Goal: Task Accomplishment & Management: Use online tool/utility

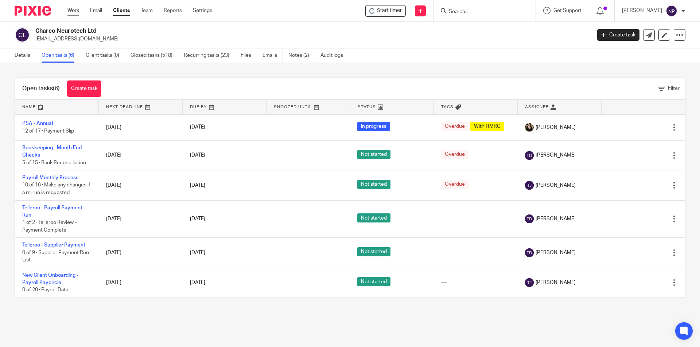
click at [77, 10] on link "Work" at bounding box center [73, 10] width 12 height 7
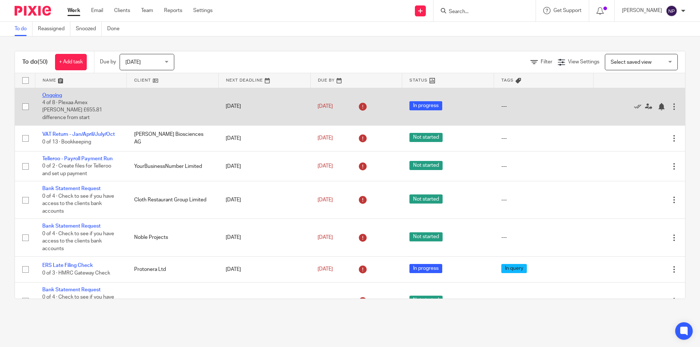
click at [60, 94] on link "Ongoing" at bounding box center [52, 95] width 20 height 5
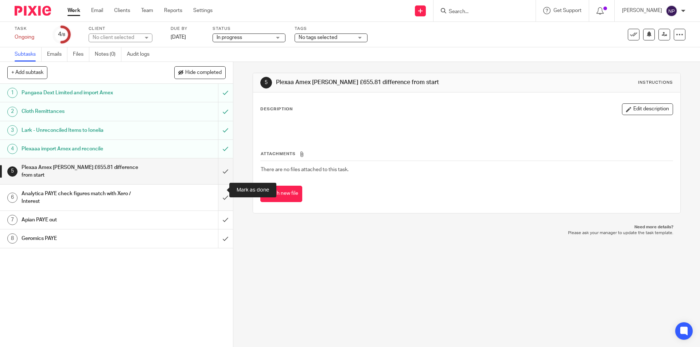
click at [220, 186] on input "submit" at bounding box center [116, 198] width 233 height 26
click at [77, 11] on link "Work" at bounding box center [73, 10] width 13 height 7
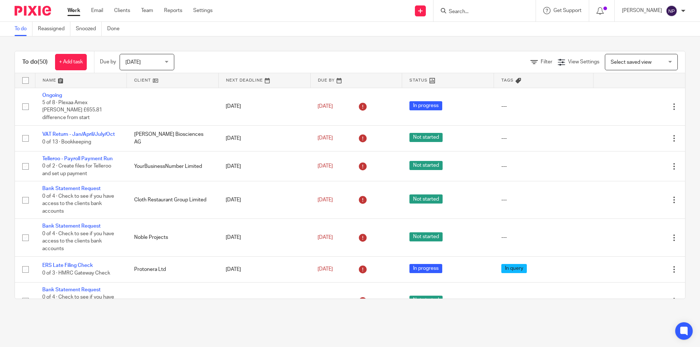
click at [475, 10] on input "Search" at bounding box center [481, 12] width 66 height 7
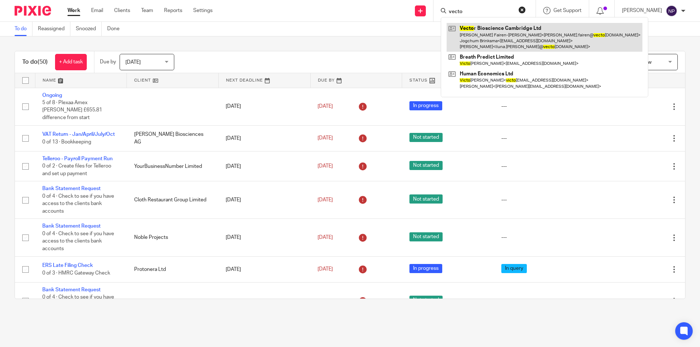
type input "vecto"
click at [489, 32] on link at bounding box center [545, 37] width 196 height 29
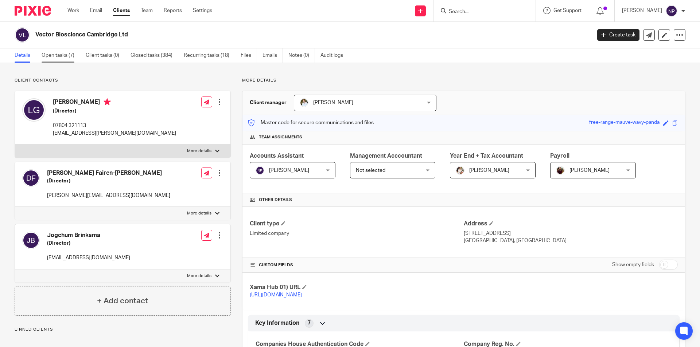
click at [70, 59] on link "Open tasks (7)" at bounding box center [61, 55] width 39 height 14
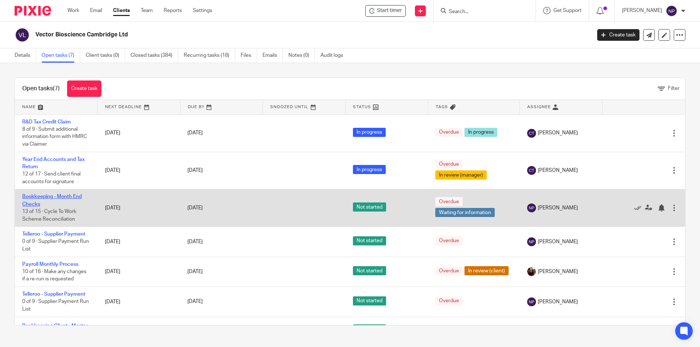
click at [70, 195] on link "Bookkeeping - Month End Checks" at bounding box center [51, 200] width 59 height 12
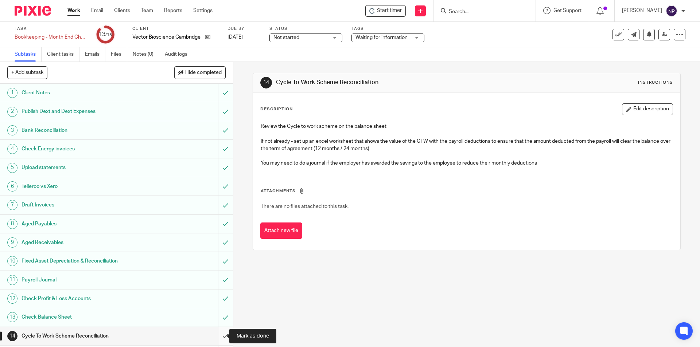
click at [223, 336] on input "submit" at bounding box center [116, 336] width 233 height 18
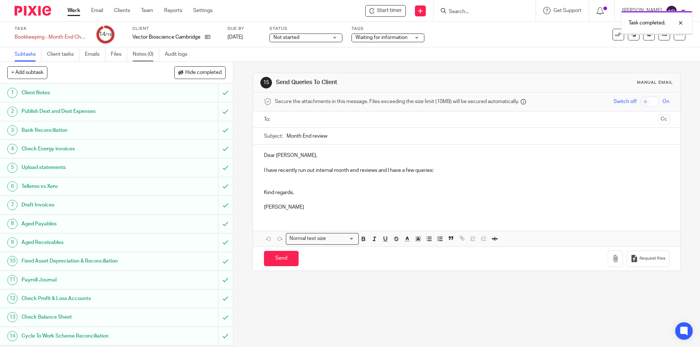
click at [152, 54] on link "Notes (0)" at bounding box center [146, 54] width 27 height 14
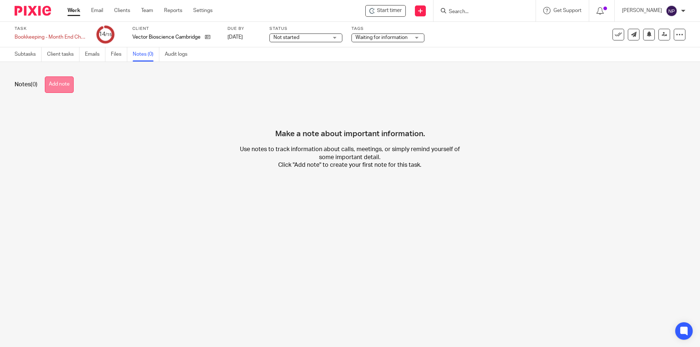
click at [66, 84] on button "Add note" at bounding box center [59, 85] width 29 height 16
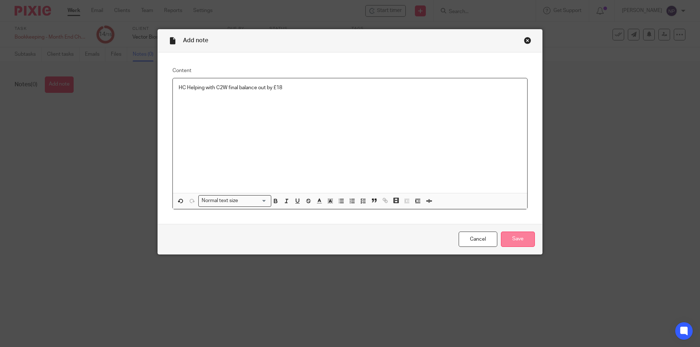
click at [518, 236] on input "Save" at bounding box center [518, 240] width 34 height 16
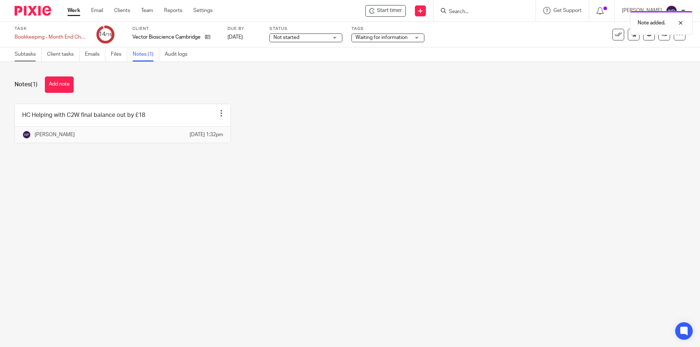
click at [27, 59] on link "Subtasks" at bounding box center [28, 54] width 27 height 14
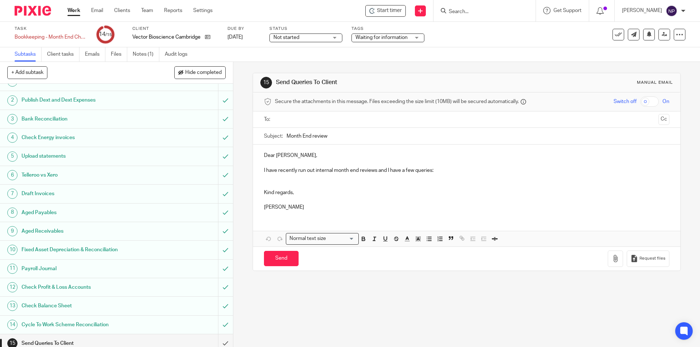
scroll to position [17, 0]
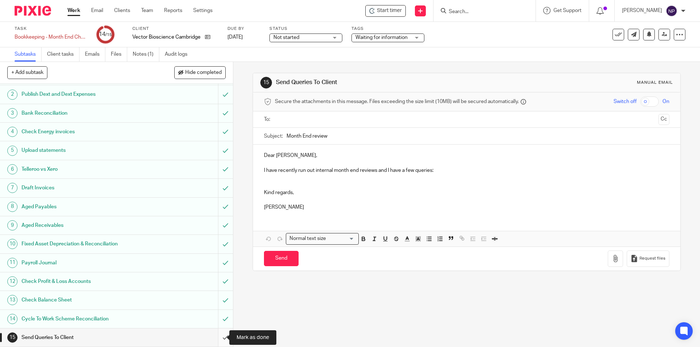
click at [219, 336] on input "submit" at bounding box center [116, 338] width 233 height 18
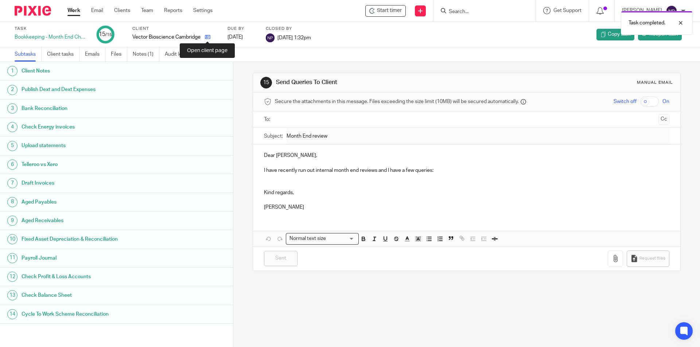
click at [209, 37] on icon at bounding box center [207, 36] width 5 height 5
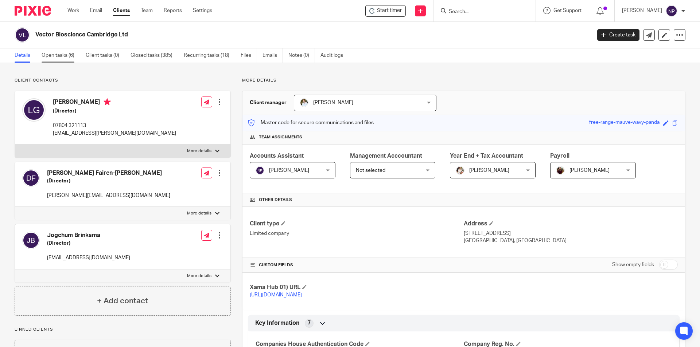
click at [79, 58] on link "Open tasks (6)" at bounding box center [61, 55] width 39 height 14
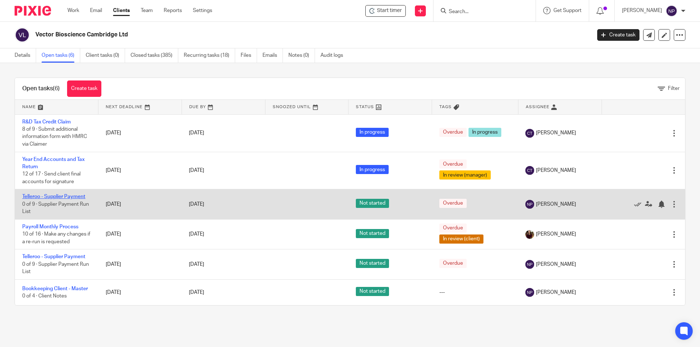
click at [74, 195] on link "Telleroo - Supplier Payment" at bounding box center [53, 196] width 63 height 5
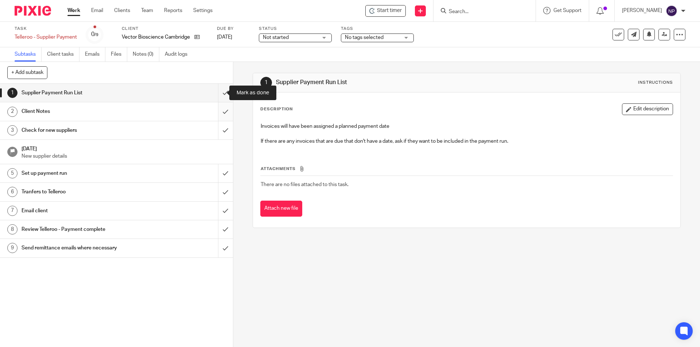
drag, startPoint x: 214, startPoint y: 88, endPoint x: 216, endPoint y: 103, distance: 15.1
click at [214, 88] on input "submit" at bounding box center [116, 93] width 233 height 18
drag, startPoint x: 215, startPoint y: 108, endPoint x: 219, endPoint y: 132, distance: 24.3
click at [215, 108] on input "submit" at bounding box center [116, 111] width 233 height 18
click at [220, 132] on input "submit" at bounding box center [116, 130] width 233 height 18
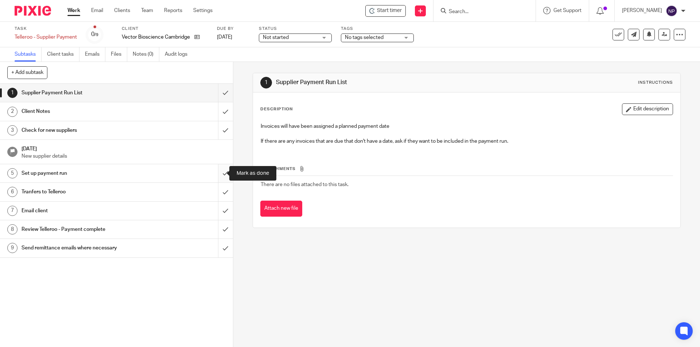
drag, startPoint x: 213, startPoint y: 167, endPoint x: 215, endPoint y: 195, distance: 27.5
click at [213, 169] on input "submit" at bounding box center [116, 173] width 233 height 18
drag, startPoint x: 215, startPoint y: 195, endPoint x: 218, endPoint y: 210, distance: 14.7
click at [215, 196] on input "submit" at bounding box center [116, 192] width 233 height 18
drag, startPoint x: 218, startPoint y: 213, endPoint x: 218, endPoint y: 218, distance: 4.8
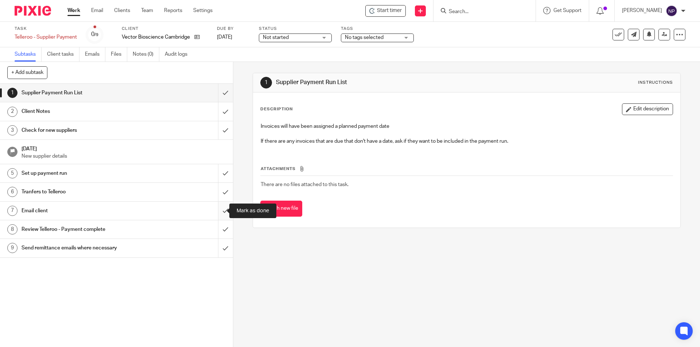
click at [218, 215] on input "submit" at bounding box center [116, 211] width 233 height 18
click at [220, 229] on input "submit" at bounding box center [116, 230] width 233 height 18
click at [222, 245] on input "submit" at bounding box center [116, 248] width 233 height 18
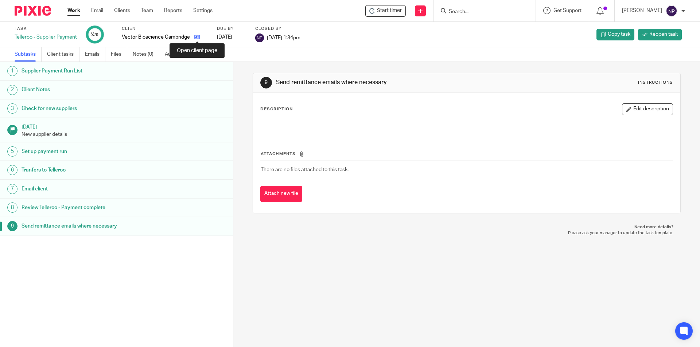
click at [196, 39] on icon at bounding box center [196, 36] width 5 height 5
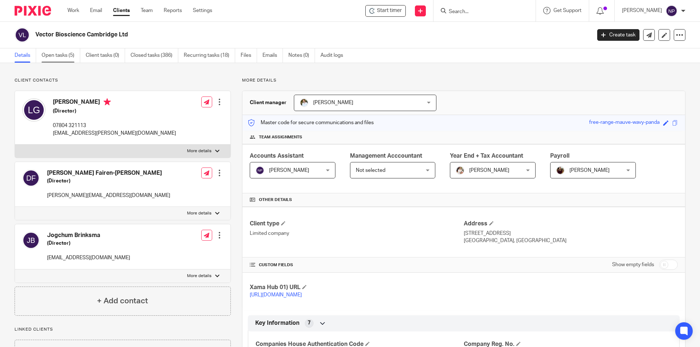
click at [69, 60] on link "Open tasks (5)" at bounding box center [61, 55] width 39 height 14
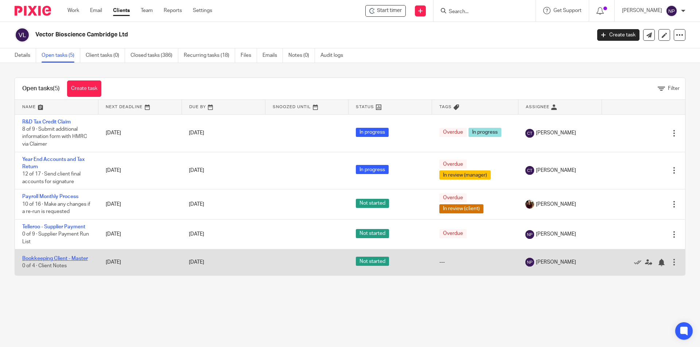
click at [70, 257] on link "Bookkeeping Client - Master" at bounding box center [55, 258] width 66 height 5
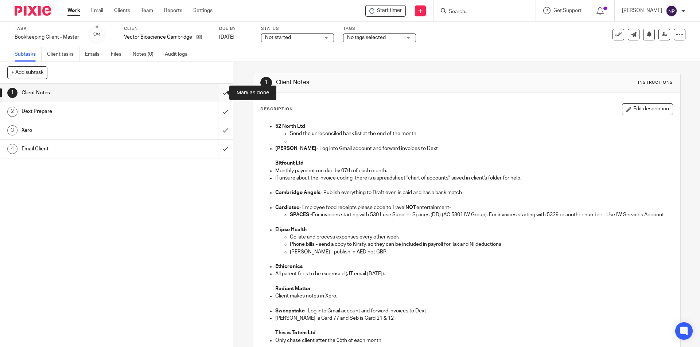
click at [221, 90] on input "submit" at bounding box center [116, 93] width 233 height 18
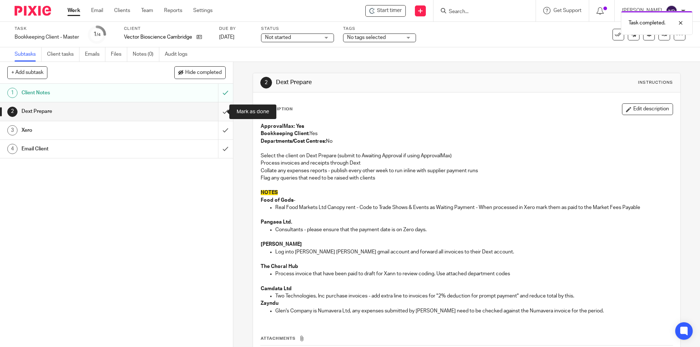
click at [216, 105] on input "submit" at bounding box center [116, 111] width 233 height 18
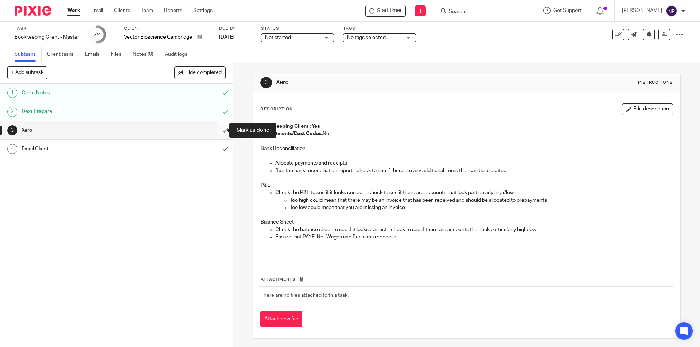
click at [222, 129] on input "submit" at bounding box center [116, 130] width 233 height 18
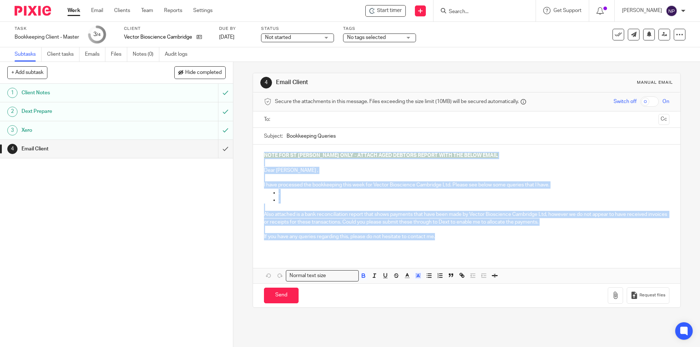
drag, startPoint x: 254, startPoint y: 154, endPoint x: 480, endPoint y: 237, distance: 240.6
click at [480, 237] on div "NOTE FOR ST JOHN ONLY - ATTACH AGED DEBTORS REPORT WITH THE BELOW EMAIL Dear Ll…" at bounding box center [466, 199] width 427 height 109
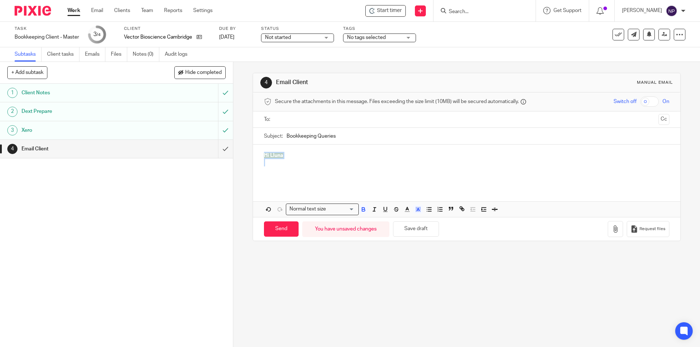
drag, startPoint x: 298, startPoint y: 160, endPoint x: 261, endPoint y: 156, distance: 37.8
click at [261, 156] on div "Hi Lluna" at bounding box center [466, 166] width 427 height 42
click at [365, 213] on button "button" at bounding box center [363, 209] width 9 height 9
click at [420, 211] on button "button" at bounding box center [417, 209] width 9 height 9
click at [401, 217] on li "color:#FFFFFF" at bounding box center [401, 218] width 5 height 5
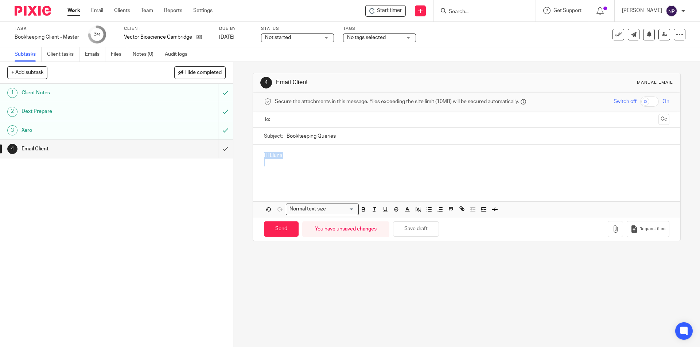
click at [359, 160] on p at bounding box center [466, 162] width 405 height 7
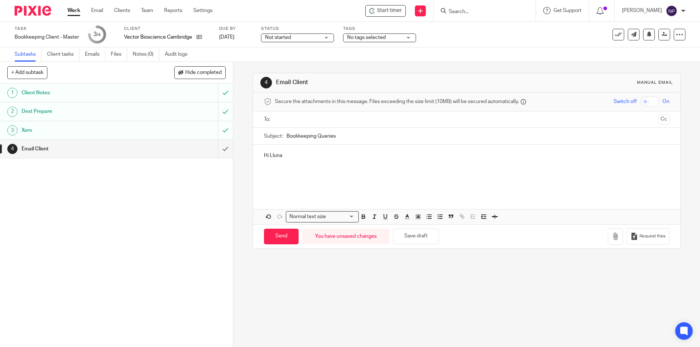
click at [308, 163] on p at bounding box center [466, 162] width 405 height 7
click at [307, 167] on p at bounding box center [466, 170] width 405 height 7
click at [379, 171] on p "Please could you send the invoice in for CompaniesMade SImple" at bounding box center [466, 170] width 405 height 7
click at [401, 172] on p "Please could you send the invoice in for Companies Made SImple" at bounding box center [466, 170] width 405 height 7
click at [400, 171] on p "Please could you send the invoice in for Companies Made SImple" at bounding box center [466, 170] width 405 height 7
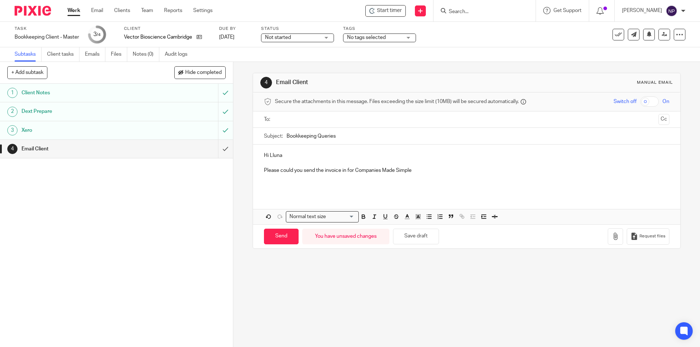
click at [419, 170] on p "Please could you send the invoice in for Companies Made Simple" at bounding box center [466, 170] width 405 height 7
click at [431, 172] on p "Please could you send the invoice in for Companies Made Simple £107.99 dated 13…" at bounding box center [466, 170] width 405 height 7
click at [508, 170] on p "Please could you send the invoice in for Companies Made Simple £107.99, payment…" at bounding box center [466, 170] width 405 height 7
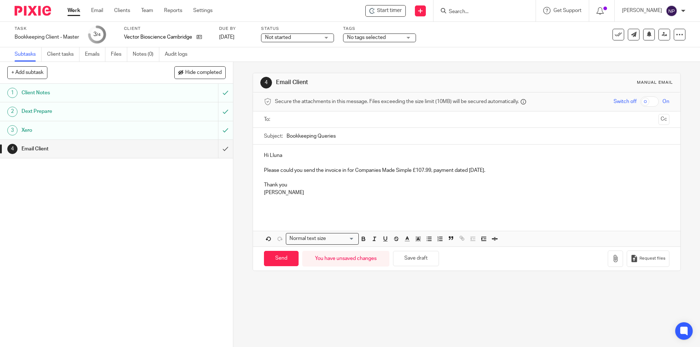
click at [287, 112] on div at bounding box center [467, 120] width 382 height 16
click at [288, 117] on input "text" at bounding box center [466, 120] width 378 height 8
click at [346, 176] on p at bounding box center [466, 179] width 405 height 7
click at [289, 265] on input "Send" at bounding box center [281, 261] width 35 height 16
type input "Sent"
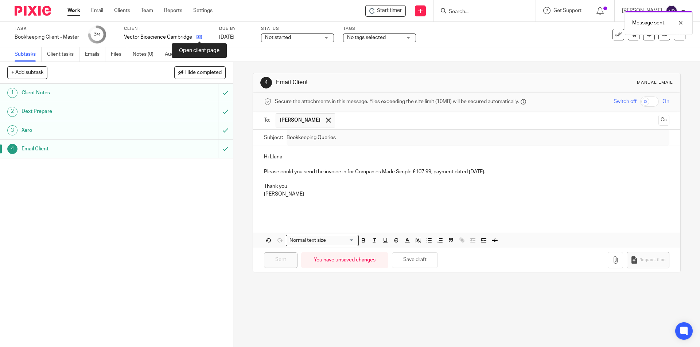
click at [199, 38] on icon at bounding box center [199, 36] width 5 height 5
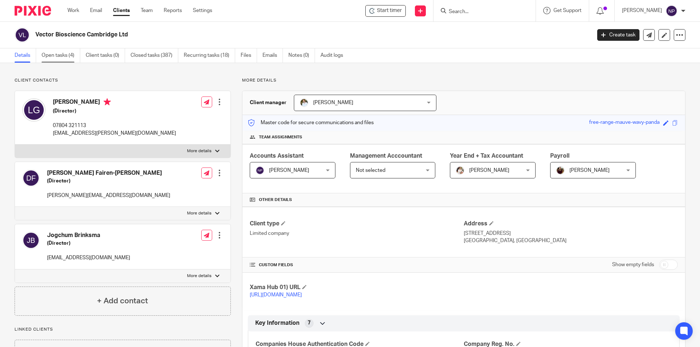
click at [73, 55] on link "Open tasks (4)" at bounding box center [61, 55] width 39 height 14
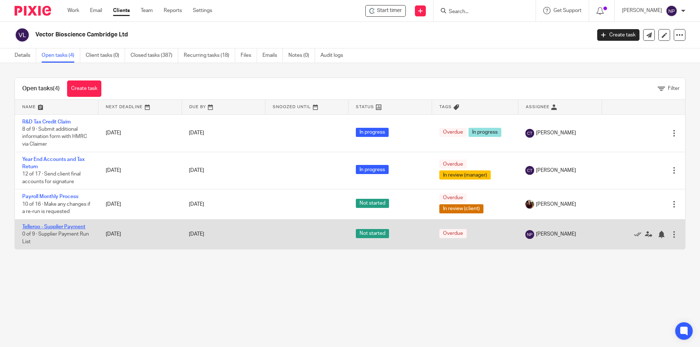
click at [78, 227] on link "Telleroo - Supplier Payment" at bounding box center [53, 227] width 63 height 5
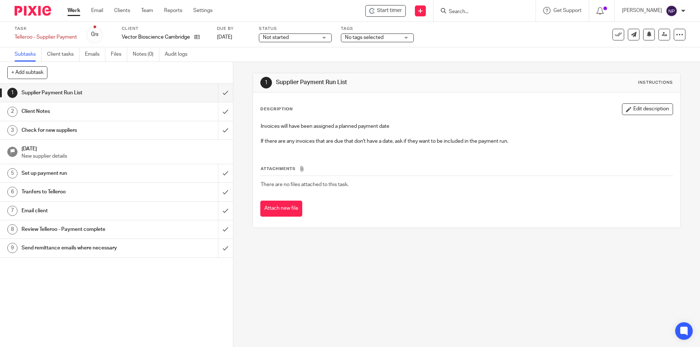
click at [318, 41] on div "Not started Not started" at bounding box center [295, 38] width 73 height 9
click at [297, 65] on li "In progress" at bounding box center [296, 64] width 72 height 15
click at [222, 92] on input "submit" at bounding box center [116, 93] width 233 height 18
click at [220, 106] on input "submit" at bounding box center [116, 111] width 233 height 18
click at [220, 122] on input "submit" at bounding box center [116, 130] width 233 height 18
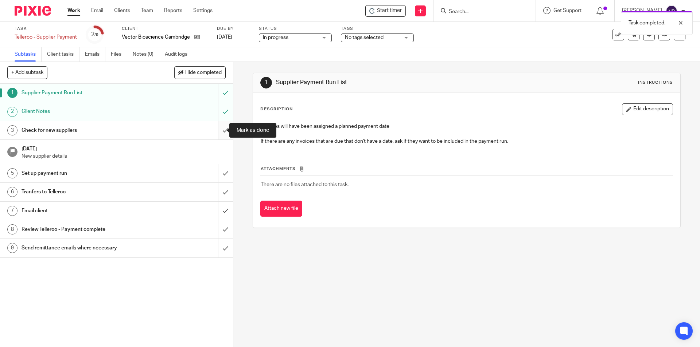
click at [218, 135] on input "submit" at bounding box center [116, 130] width 233 height 18
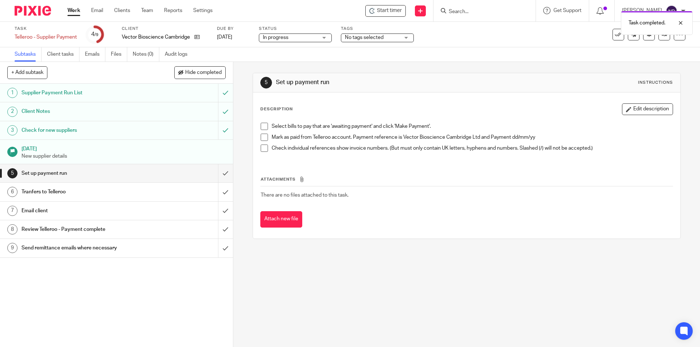
click at [354, 40] on span "No tags selected" at bounding box center [364, 37] width 39 height 5
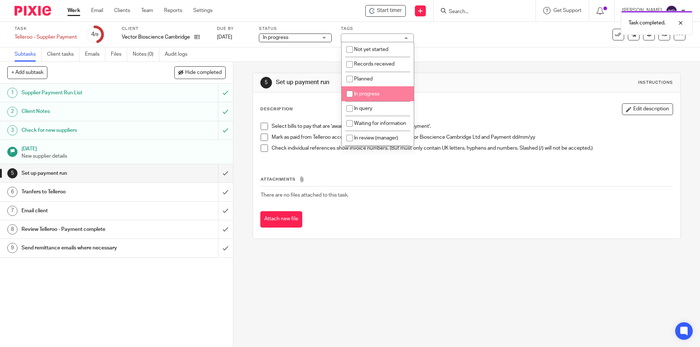
click at [365, 94] on span "In progress" at bounding box center [367, 94] width 26 height 5
checkbox input "true"
click at [364, 77] on li "Planned" at bounding box center [378, 79] width 72 height 15
checkbox input "true"
click at [366, 93] on span "In progress" at bounding box center [367, 94] width 26 height 5
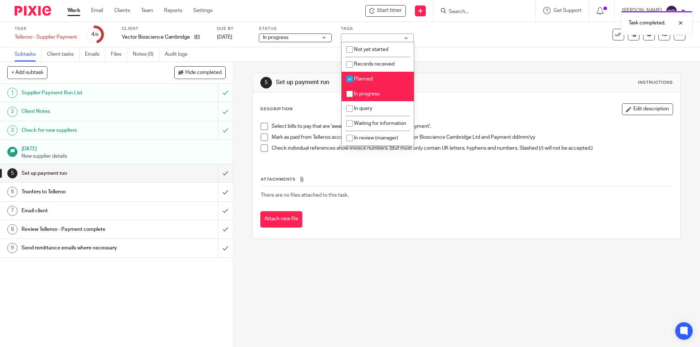
checkbox input "false"
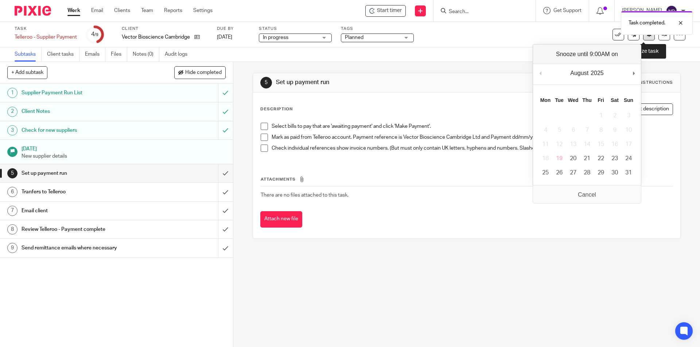
click at [645, 38] on button at bounding box center [649, 35] width 12 height 12
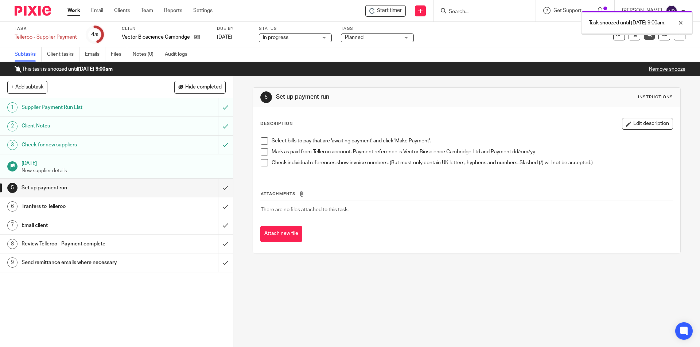
click at [197, 42] on div "Client Vector Bioscience Cambridge Ltd" at bounding box center [165, 35] width 86 height 18
click at [197, 40] on icon at bounding box center [196, 36] width 5 height 5
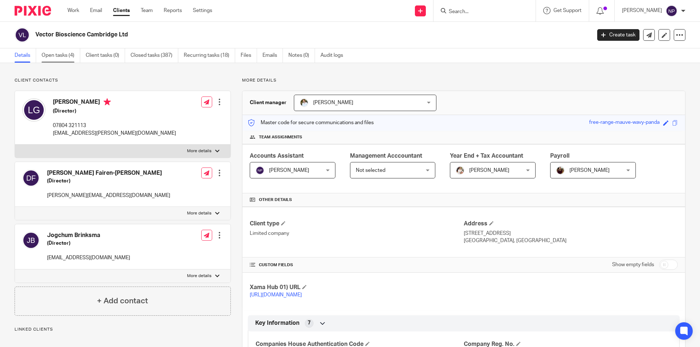
click at [54, 52] on link "Open tasks (4)" at bounding box center [61, 55] width 39 height 14
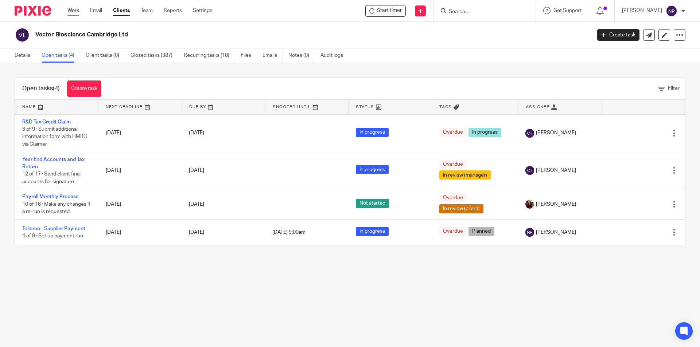
click at [71, 12] on link "Work" at bounding box center [73, 10] width 12 height 7
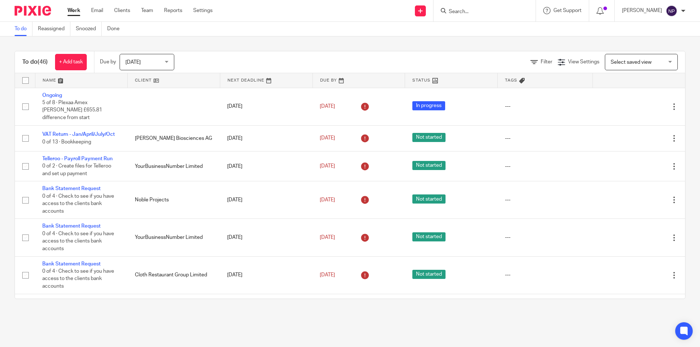
click at [479, 17] on div at bounding box center [485, 11] width 102 height 22
click at [476, 13] on div at bounding box center [485, 11] width 102 height 22
click at [474, 12] on input "Search" at bounding box center [481, 12] width 66 height 7
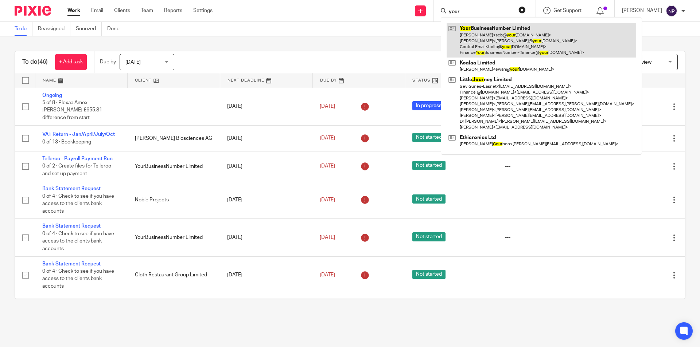
type input "your"
click at [517, 39] on link at bounding box center [542, 40] width 190 height 35
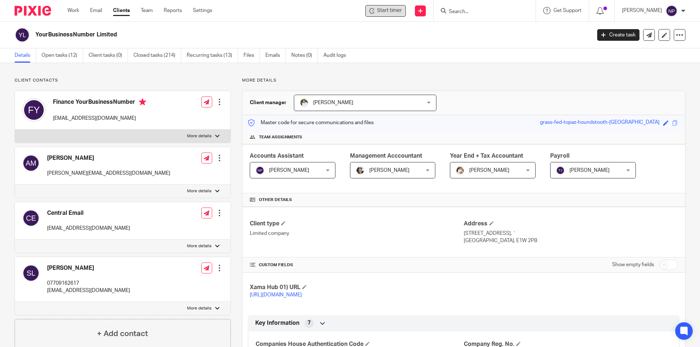
click at [390, 8] on span "Start timer" at bounding box center [389, 11] width 25 height 8
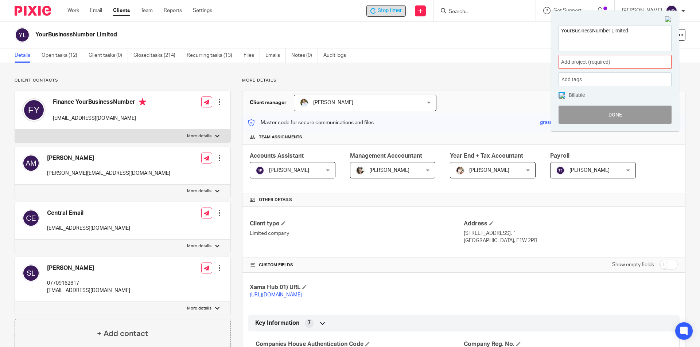
click at [609, 62] on span "Add project (required) :" at bounding box center [607, 62] width 92 height 8
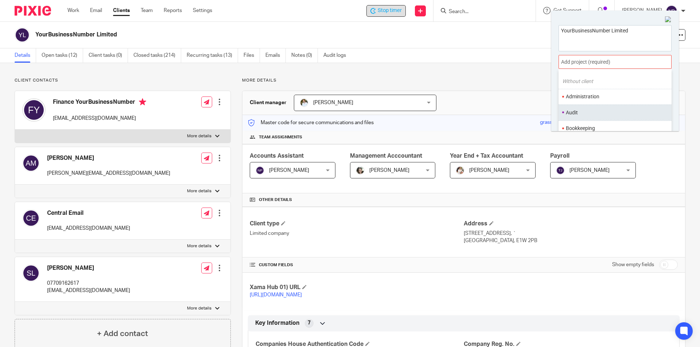
scroll to position [36, 0]
click at [599, 112] on li "Bookkeeping" at bounding box center [613, 111] width 95 height 8
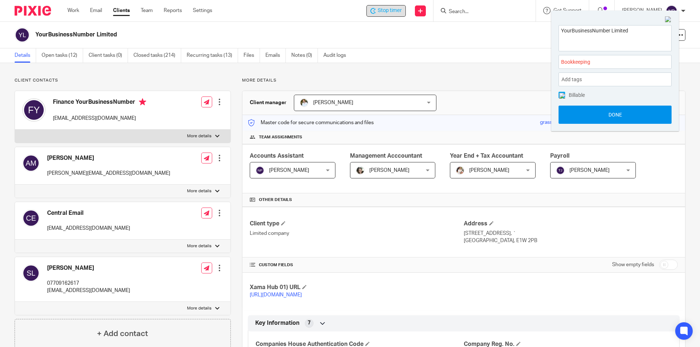
click at [599, 115] on button "Done" at bounding box center [615, 115] width 113 height 18
